Goal: Find specific page/section: Find specific page/section

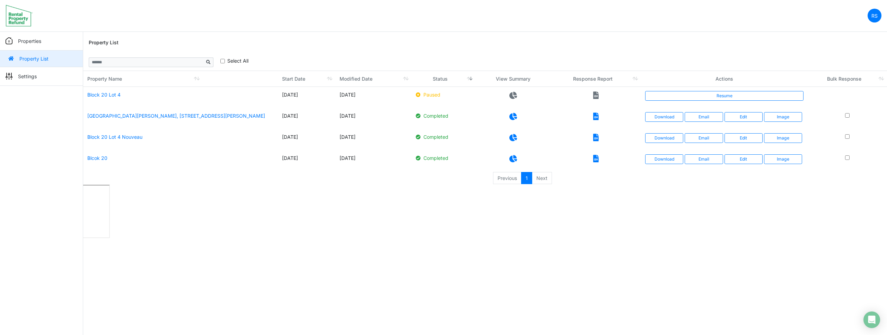
click at [417, 240] on html "RS Change Password Logout roumelle12 [EMAIL_ADDRESS][DOMAIN_NAME] Properties Pr…" at bounding box center [443, 120] width 887 height 240
click at [513, 95] on icon at bounding box center [513, 95] width 8 height 7
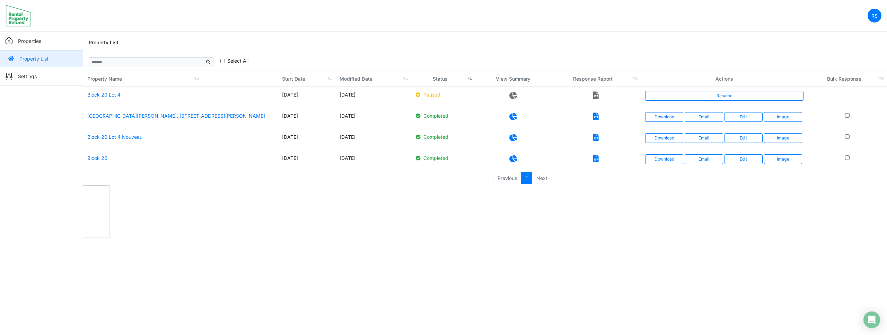
click at [513, 95] on icon at bounding box center [513, 95] width 8 height 7
click at [594, 95] on icon at bounding box center [596, 95] width 6 height 7
click at [513, 96] on icon at bounding box center [513, 95] width 8 height 7
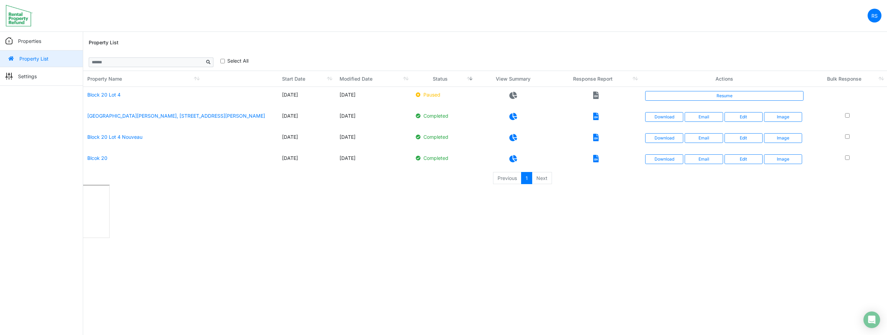
click at [513, 96] on icon at bounding box center [513, 95] width 8 height 7
drag, startPoint x: 513, startPoint y: 96, endPoint x: 506, endPoint y: 96, distance: 7.6
click at [513, 96] on icon at bounding box center [513, 95] width 8 height 7
click at [217, 115] on td "[GEOGRAPHIC_DATA][PERSON_NAME], [STREET_ADDRESS][PERSON_NAME]" at bounding box center [180, 118] width 195 height 21
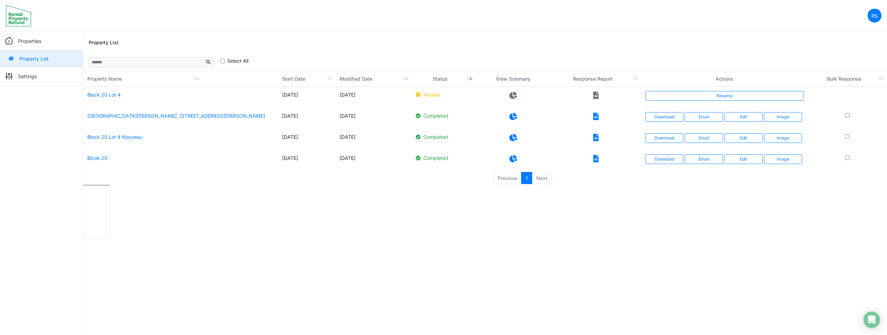
click at [217, 115] on td "[GEOGRAPHIC_DATA][PERSON_NAME], [STREET_ADDRESS][PERSON_NAME]" at bounding box center [180, 118] width 195 height 21
copy tr "[GEOGRAPHIC_DATA][PERSON_NAME], [STREET_ADDRESS][PERSON_NAME]"
click at [102, 95] on link "Block 20 Lot 4" at bounding box center [103, 95] width 33 height 6
click at [351, 192] on html "RS Change Password Logout roumelle12 [EMAIL_ADDRESS][DOMAIN_NAME] Properties Pr…" at bounding box center [443, 96] width 887 height 192
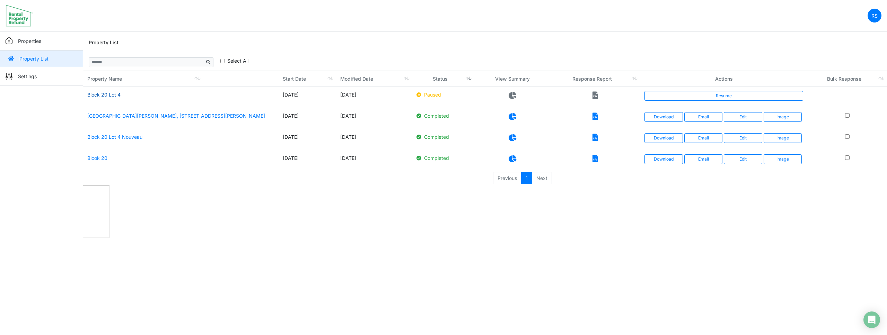
click at [107, 95] on link "Block 20 Lot 4" at bounding box center [103, 95] width 33 height 6
click at [20, 73] on p "Settings" at bounding box center [27, 76] width 19 height 7
click at [416, 240] on html "RS Change Password Logout roumelle12 [EMAIL_ADDRESS][DOMAIN_NAME] Properties Pr…" at bounding box center [443, 120] width 887 height 240
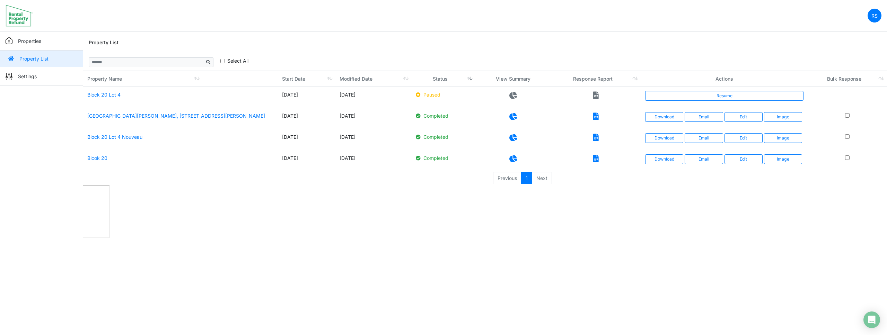
click at [416, 240] on html "RS Change Password Logout roumelle12 [EMAIL_ADDRESS][DOMAIN_NAME] Properties Pr…" at bounding box center [443, 120] width 887 height 240
click at [159, 97] on td "Block 20 Lot 4" at bounding box center [180, 97] width 195 height 21
click at [411, 238] on html "RS Change Password Logout roumelle12 [EMAIL_ADDRESS][DOMAIN_NAME] Properties Pr…" at bounding box center [443, 120] width 887 height 240
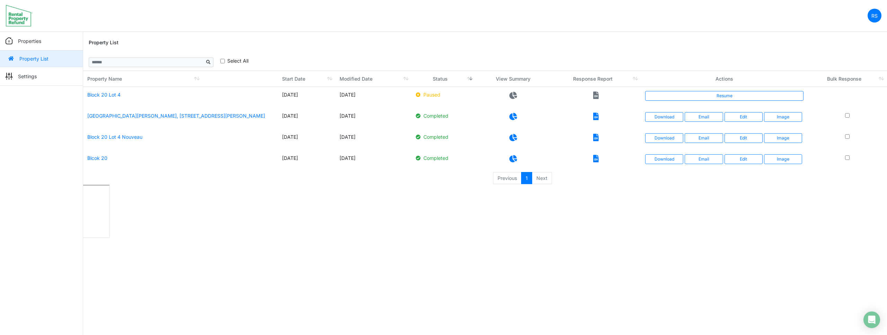
click at [411, 238] on html "RS Change Password Logout roumelle12 [EMAIL_ADDRESS][DOMAIN_NAME] Properties Pr…" at bounding box center [443, 120] width 887 height 240
click at [134, 179] on div "Previous 1 Next" at bounding box center [317, 179] width 469 height 14
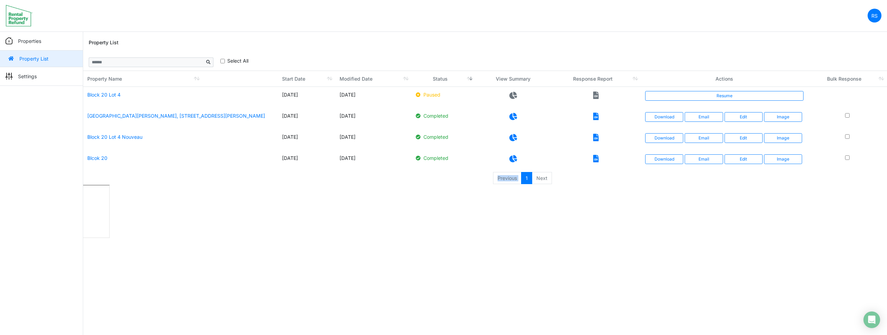
click at [134, 179] on div "Previous 1 Next" at bounding box center [317, 179] width 469 height 14
click at [32, 78] on p "Settings" at bounding box center [27, 76] width 19 height 7
